Goal: Information Seeking & Learning: Check status

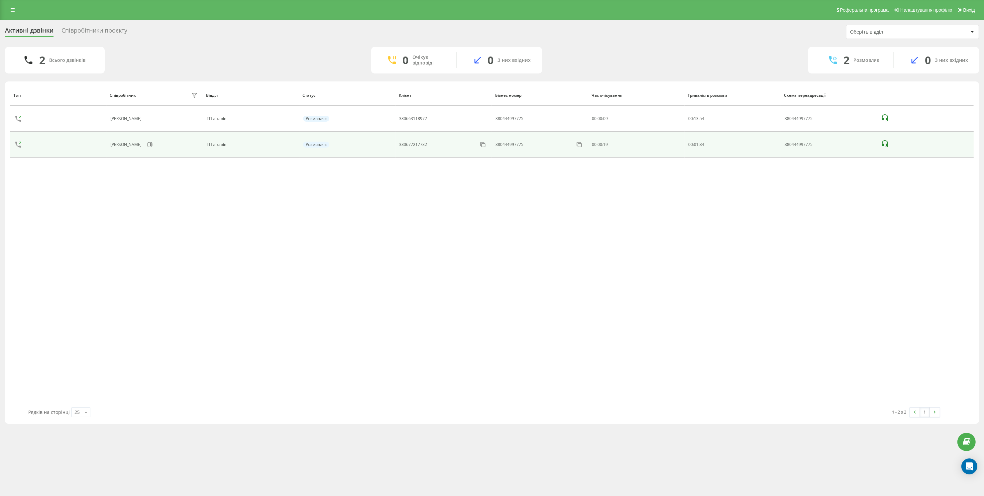
click at [888, 144] on icon at bounding box center [885, 144] width 8 height 8
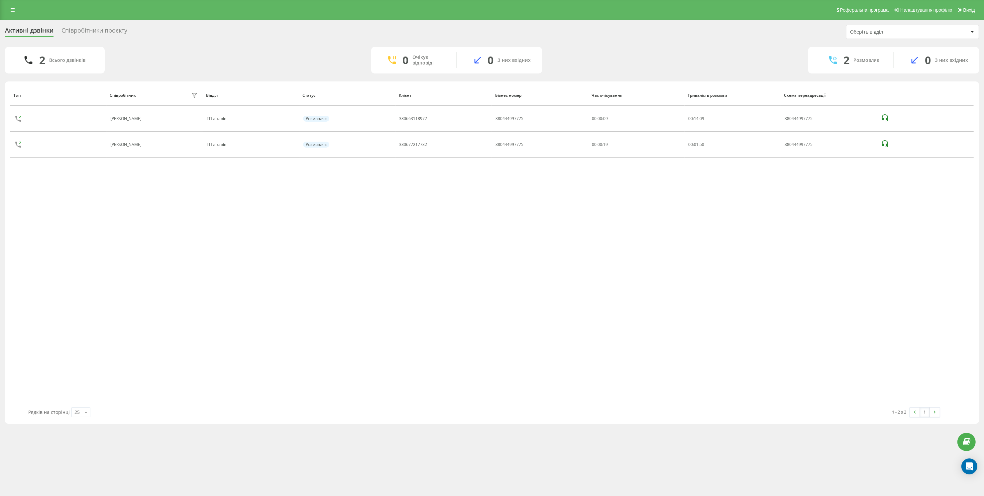
click at [84, 31] on div "Співробітники проєкту" at bounding box center [94, 32] width 66 height 10
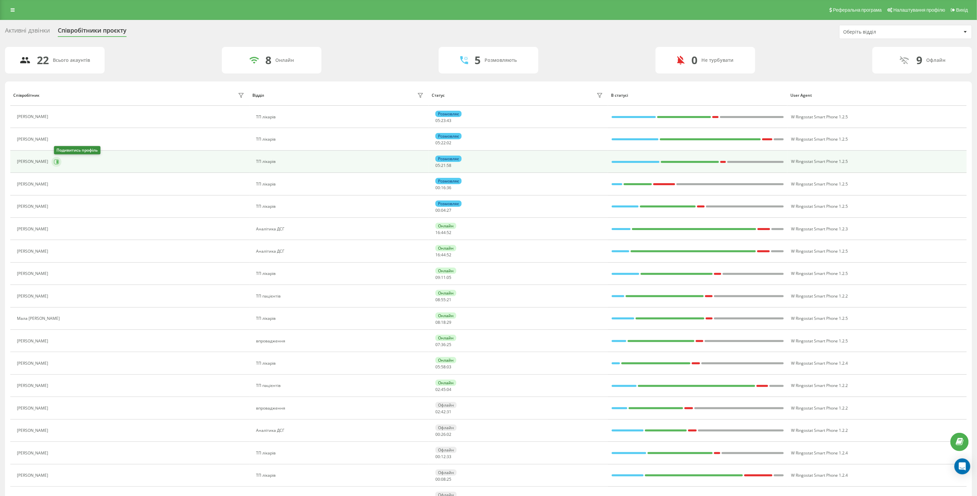
click at [58, 163] on icon at bounding box center [56, 161] width 5 height 5
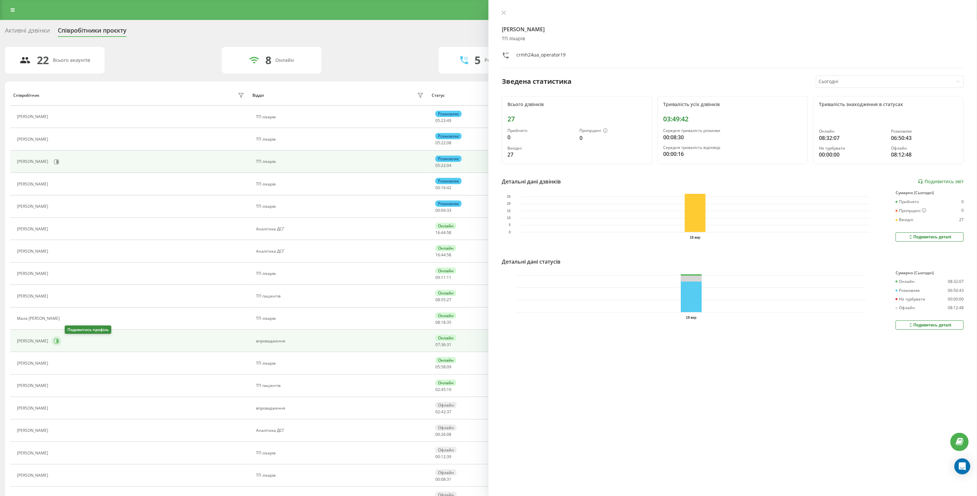
click at [59, 343] on icon at bounding box center [56, 340] width 5 height 5
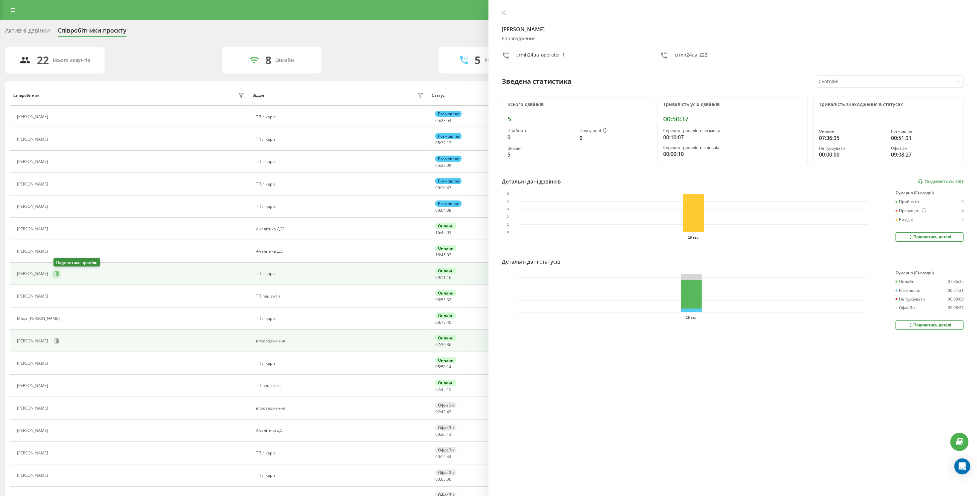
click at [57, 274] on icon at bounding box center [56, 273] width 5 height 5
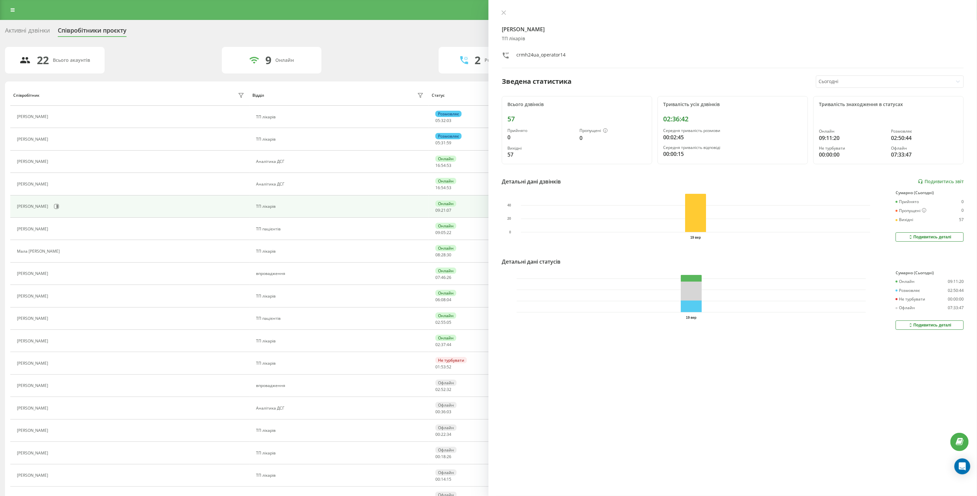
click at [29, 30] on div "Активні дзвінки" at bounding box center [27, 32] width 45 height 10
click at [502, 13] on icon at bounding box center [504, 12] width 5 height 5
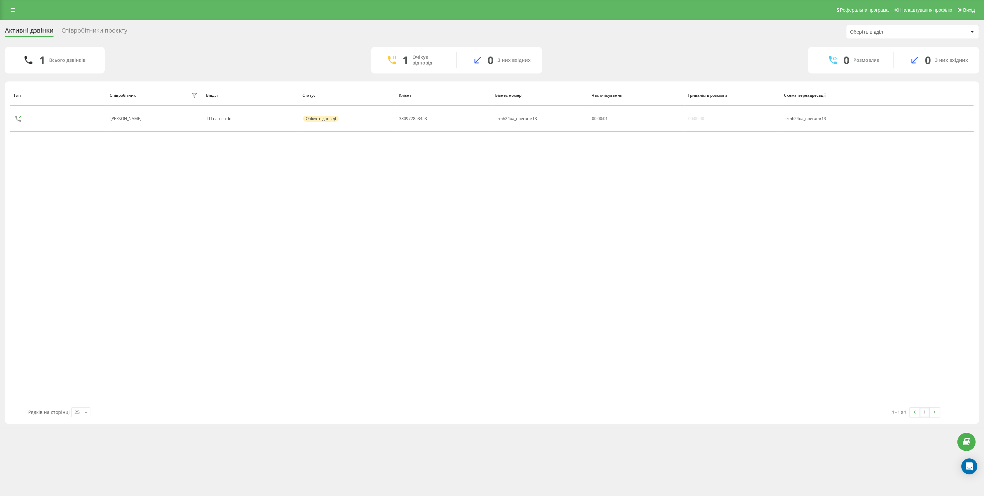
click at [74, 28] on div "Співробітники проєкту" at bounding box center [94, 32] width 66 height 10
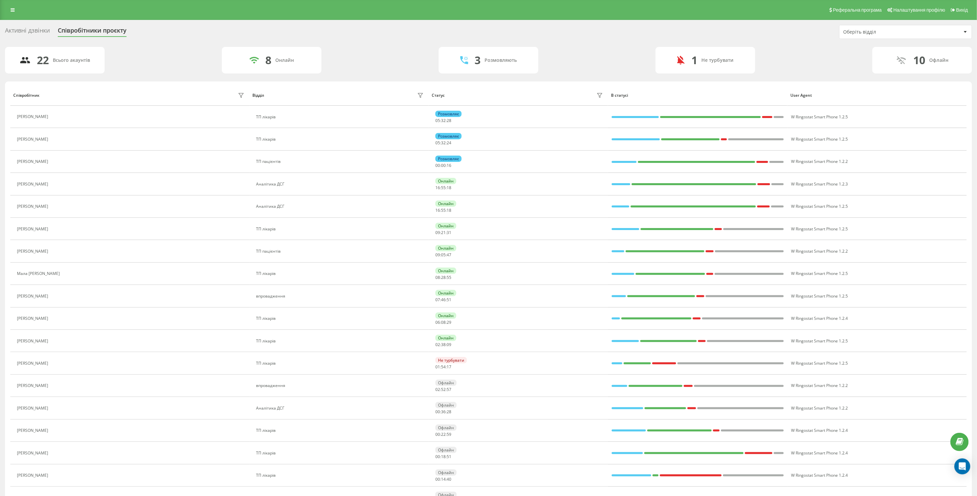
click at [31, 30] on div "Активні дзвінки" at bounding box center [27, 32] width 45 height 10
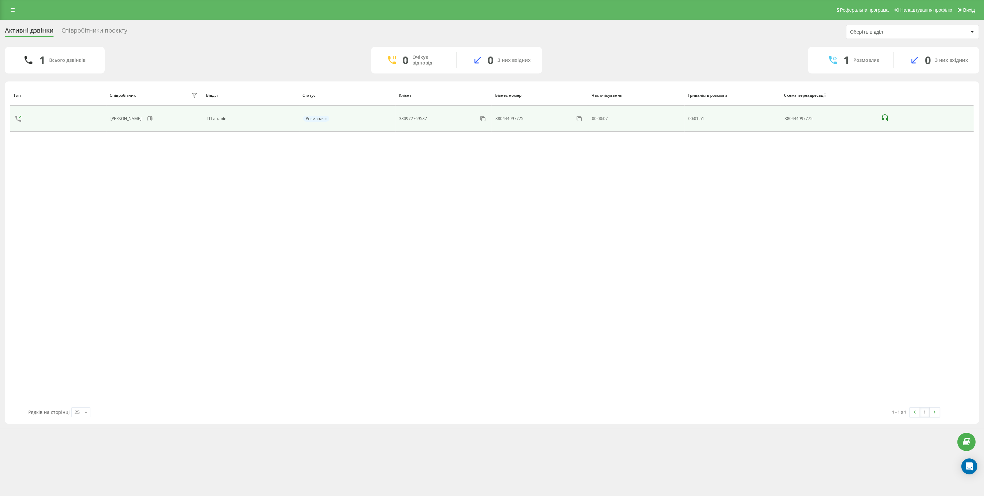
click at [886, 119] on icon at bounding box center [885, 117] width 6 height 7
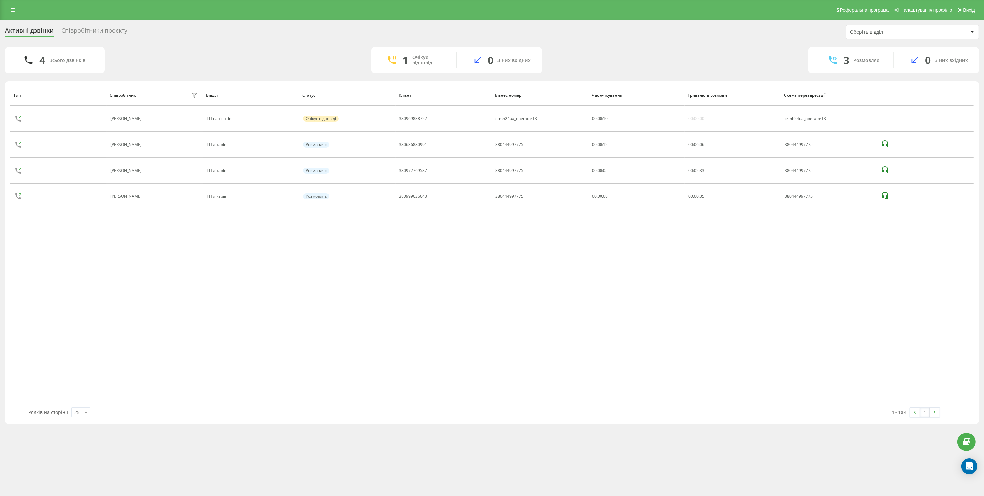
click at [841, 291] on div "Тип Співробітник фільтру Відділ Статус Клієнт Бізнес номер Час очікування Трива…" at bounding box center [491, 246] width 963 height 322
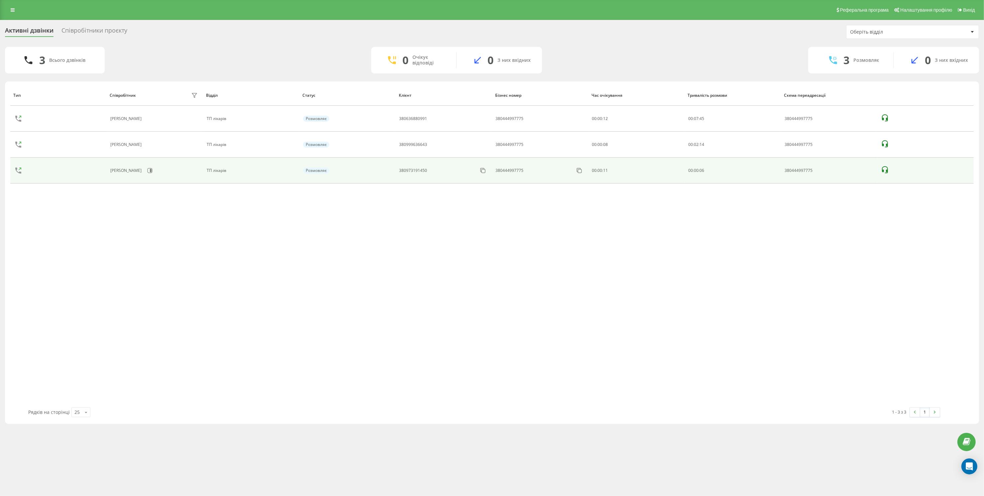
click at [884, 171] on icon at bounding box center [885, 170] width 8 height 8
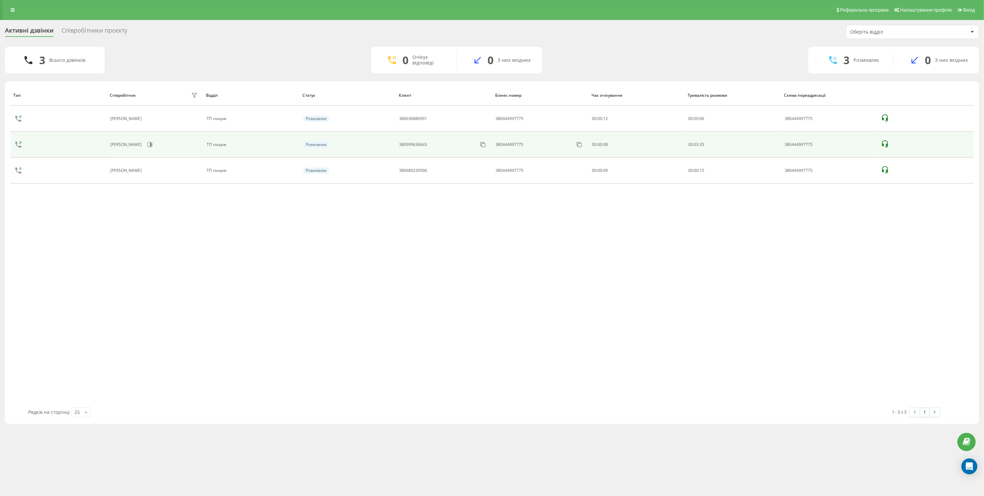
click at [884, 144] on icon at bounding box center [885, 144] width 8 height 8
click at [882, 143] on icon at bounding box center [885, 143] width 6 height 7
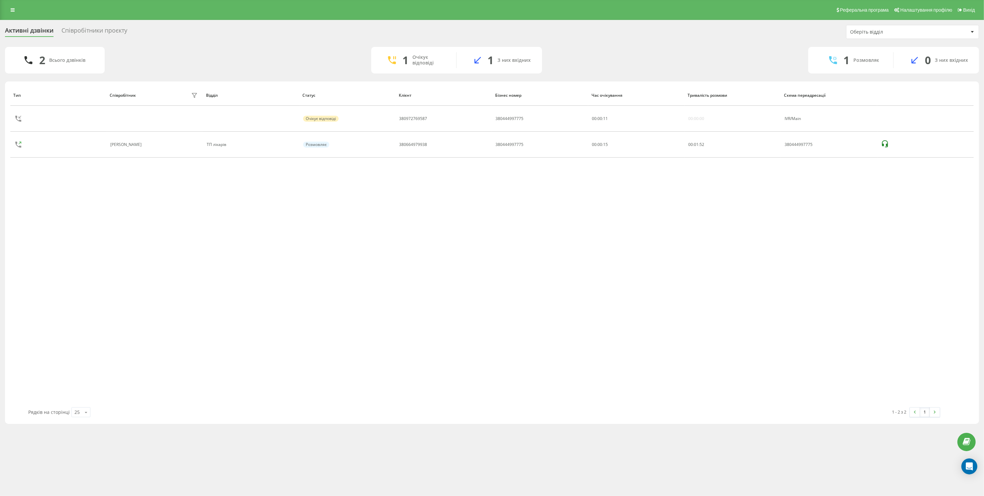
click at [68, 29] on div "Співробітники проєкту" at bounding box center [94, 32] width 66 height 10
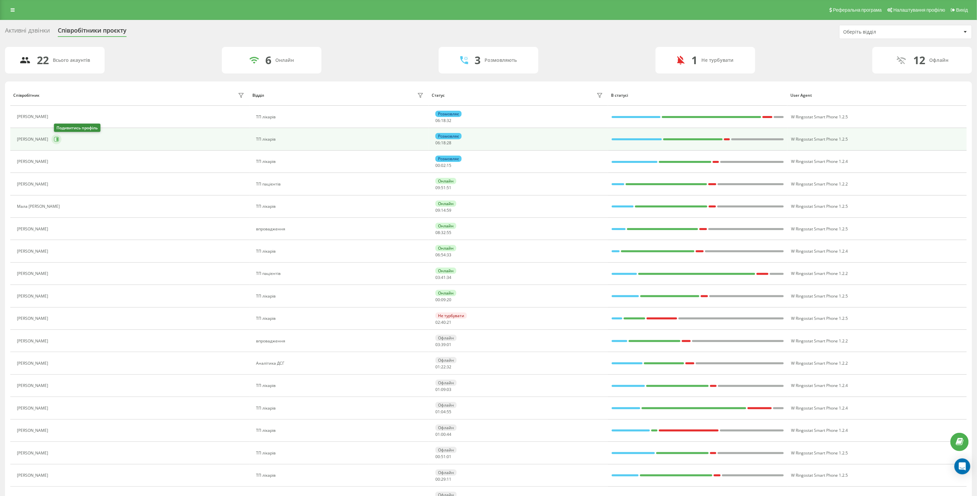
click at [56, 142] on icon at bounding box center [56, 139] width 5 height 5
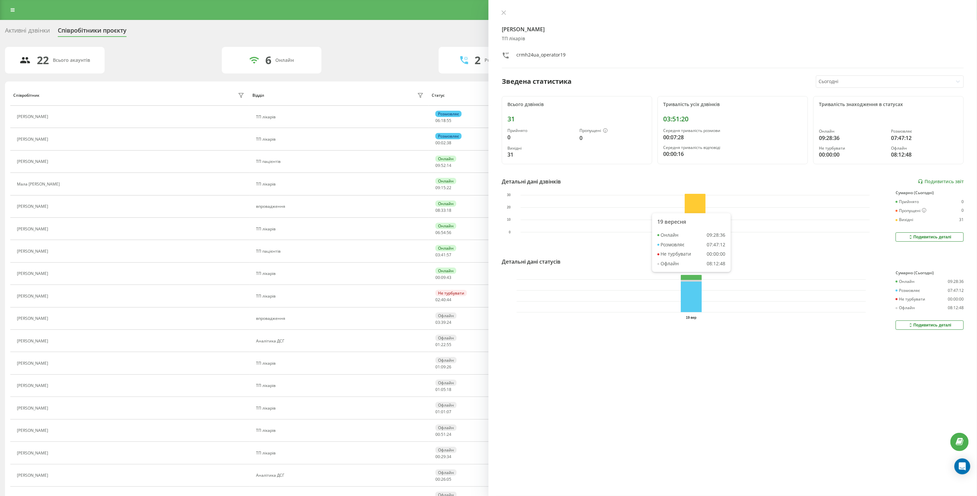
click at [699, 276] on rect at bounding box center [691, 293] width 21 height 37
click at [20, 33] on div "Активні дзвінки" at bounding box center [27, 32] width 45 height 10
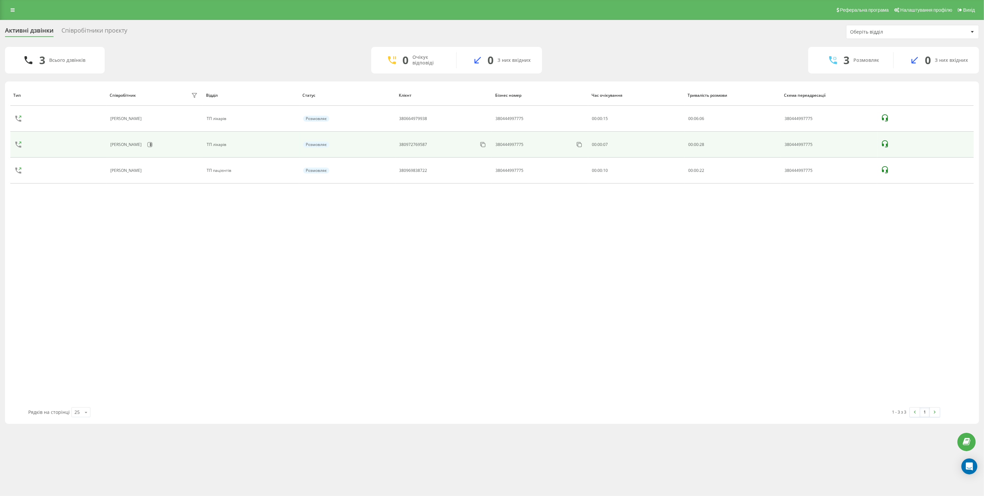
click at [885, 140] on icon at bounding box center [885, 144] width 8 height 8
click at [882, 144] on icon at bounding box center [885, 143] width 6 height 7
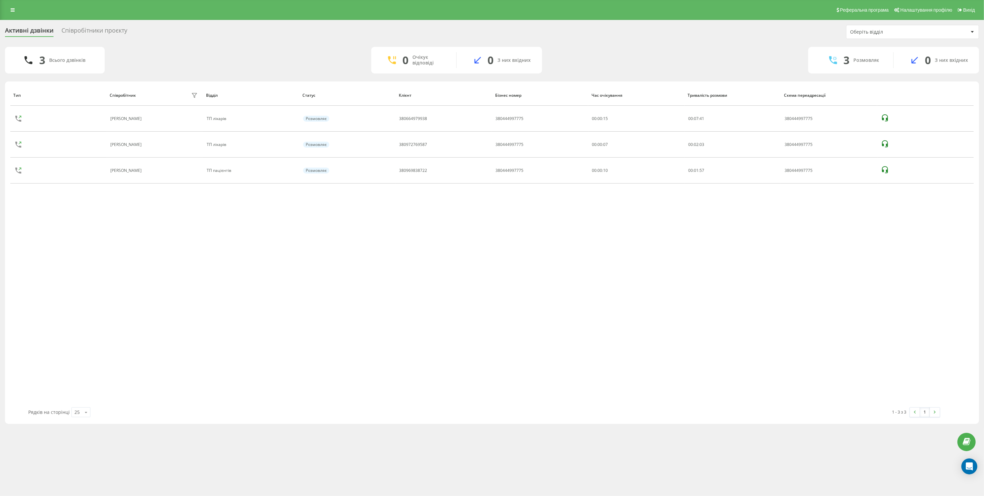
click at [240, 320] on div "Тип Співробітник фільтру Відділ Статус Клієнт Бізнес номер Час очікування Трива…" at bounding box center [491, 246] width 963 height 322
